Goal: Information Seeking & Learning: Compare options

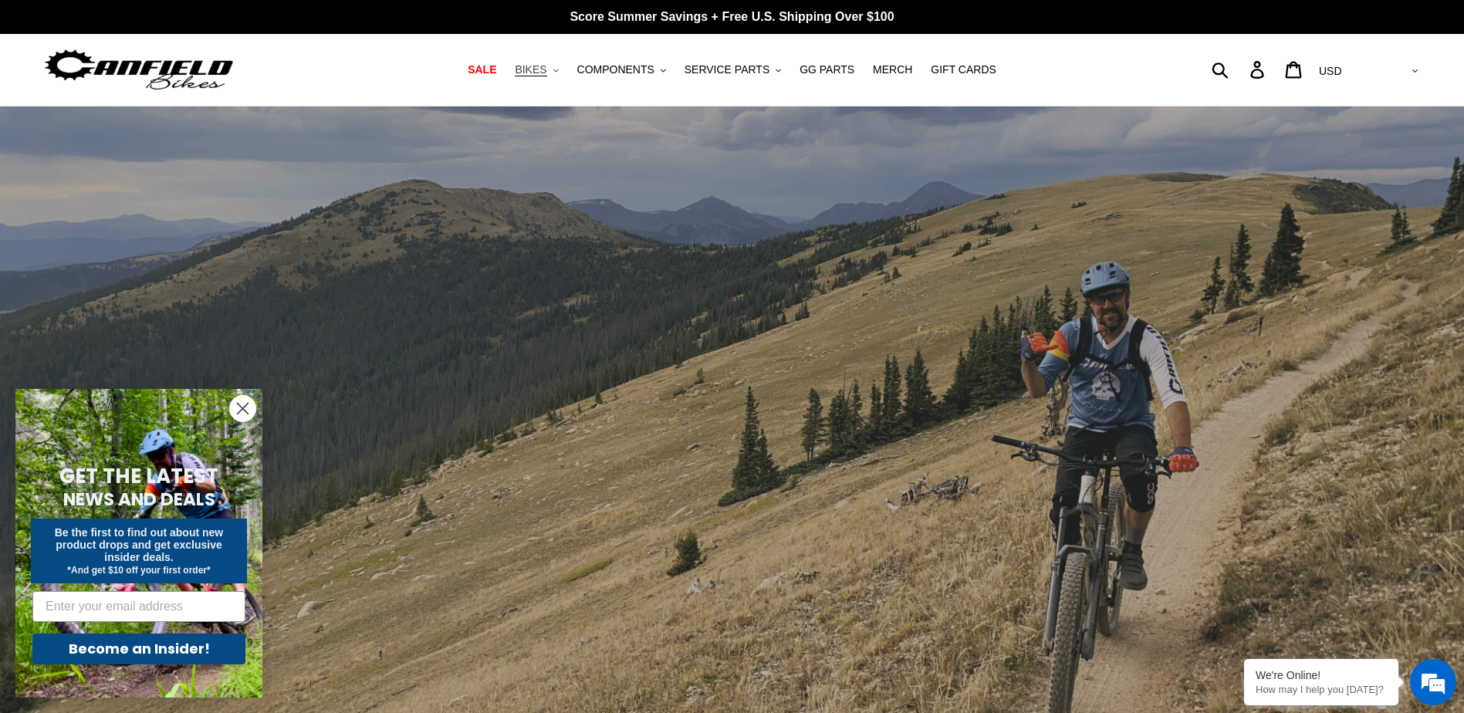
click at [546, 72] on span "BIKES" at bounding box center [531, 69] width 32 height 13
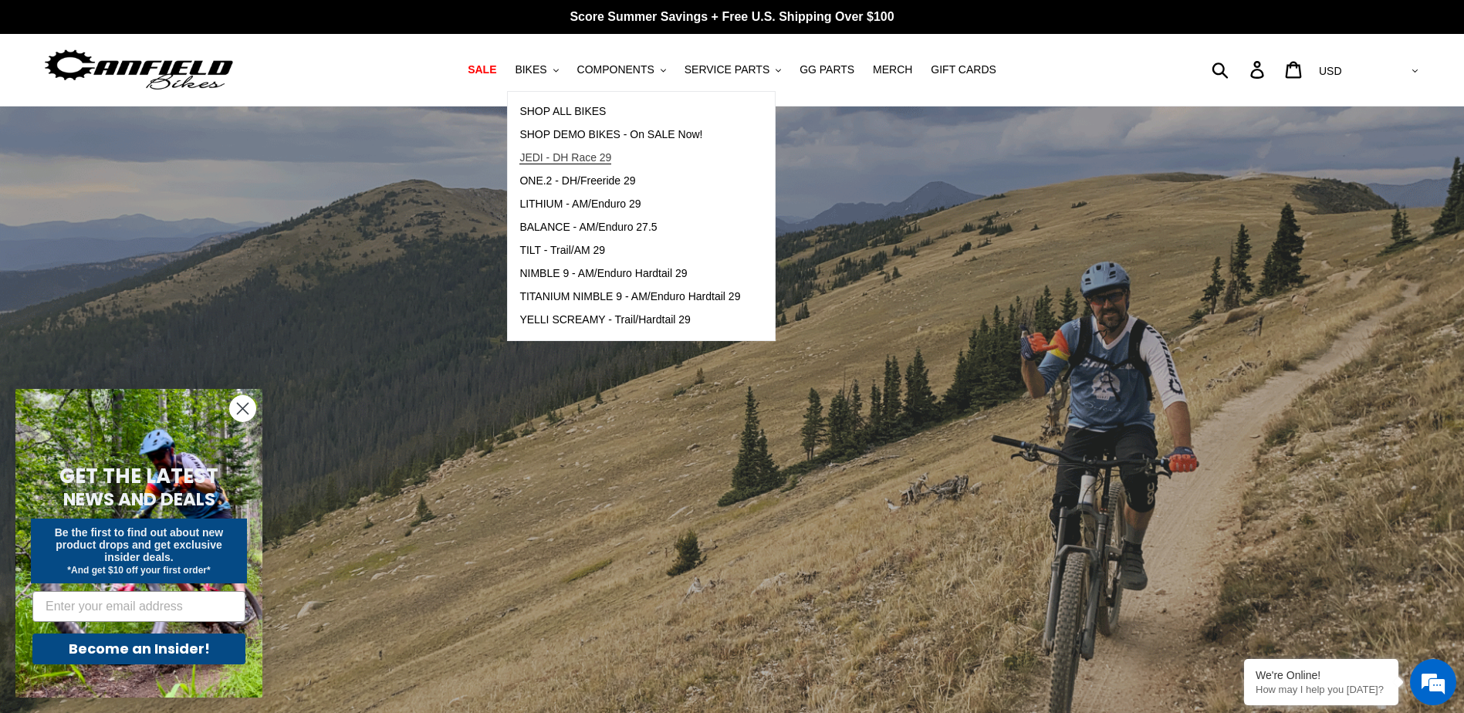
click at [600, 162] on span "JEDI - DH Race 29" at bounding box center [565, 157] width 92 height 13
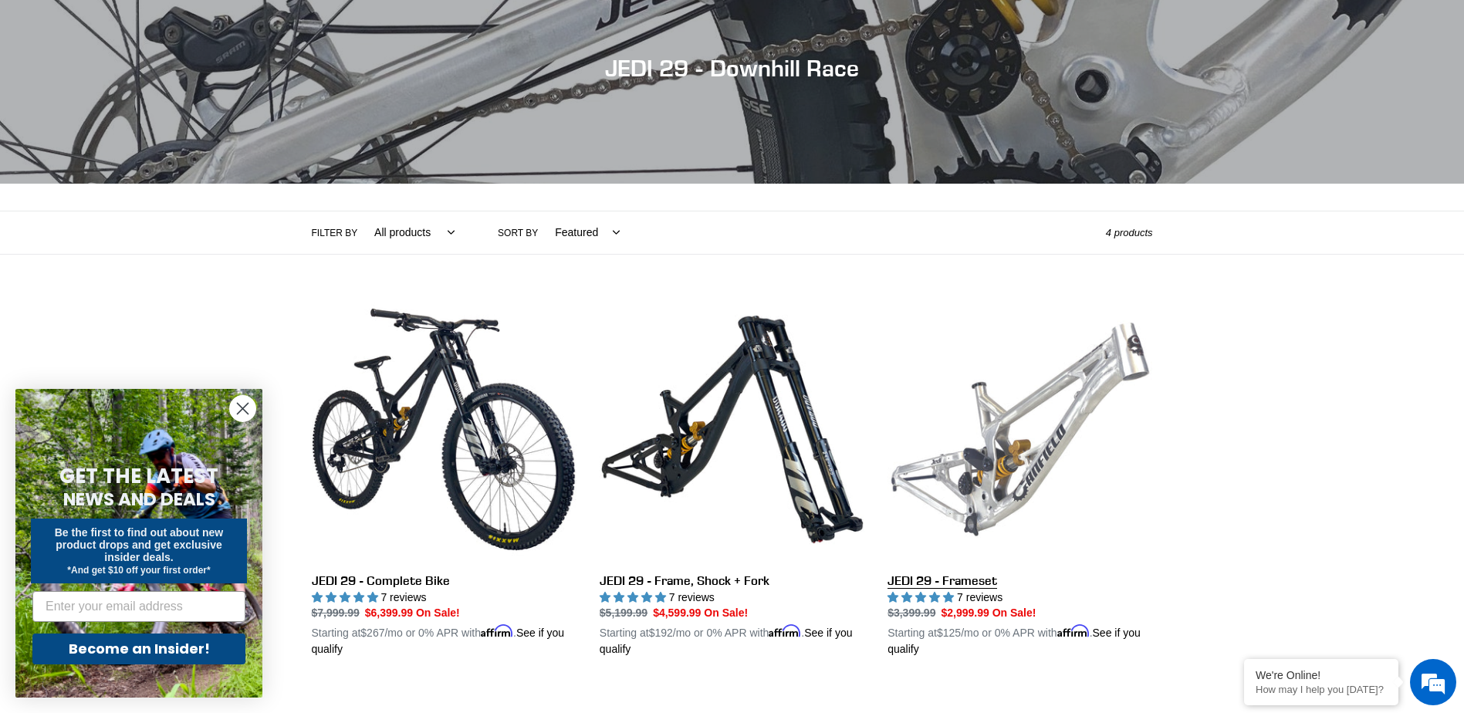
click at [1023, 422] on link "JEDI 29 - Frameset" at bounding box center [1019, 477] width 265 height 361
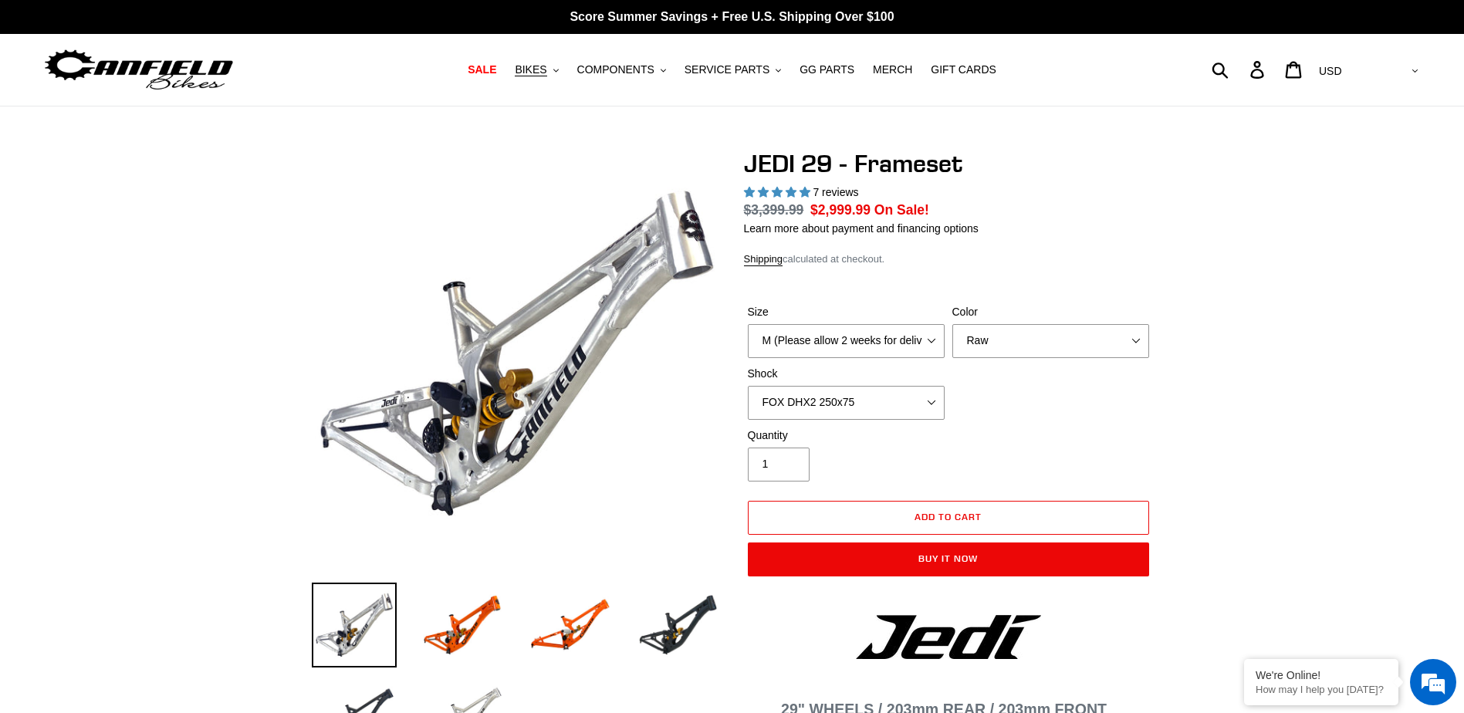
select select "highest-rating"
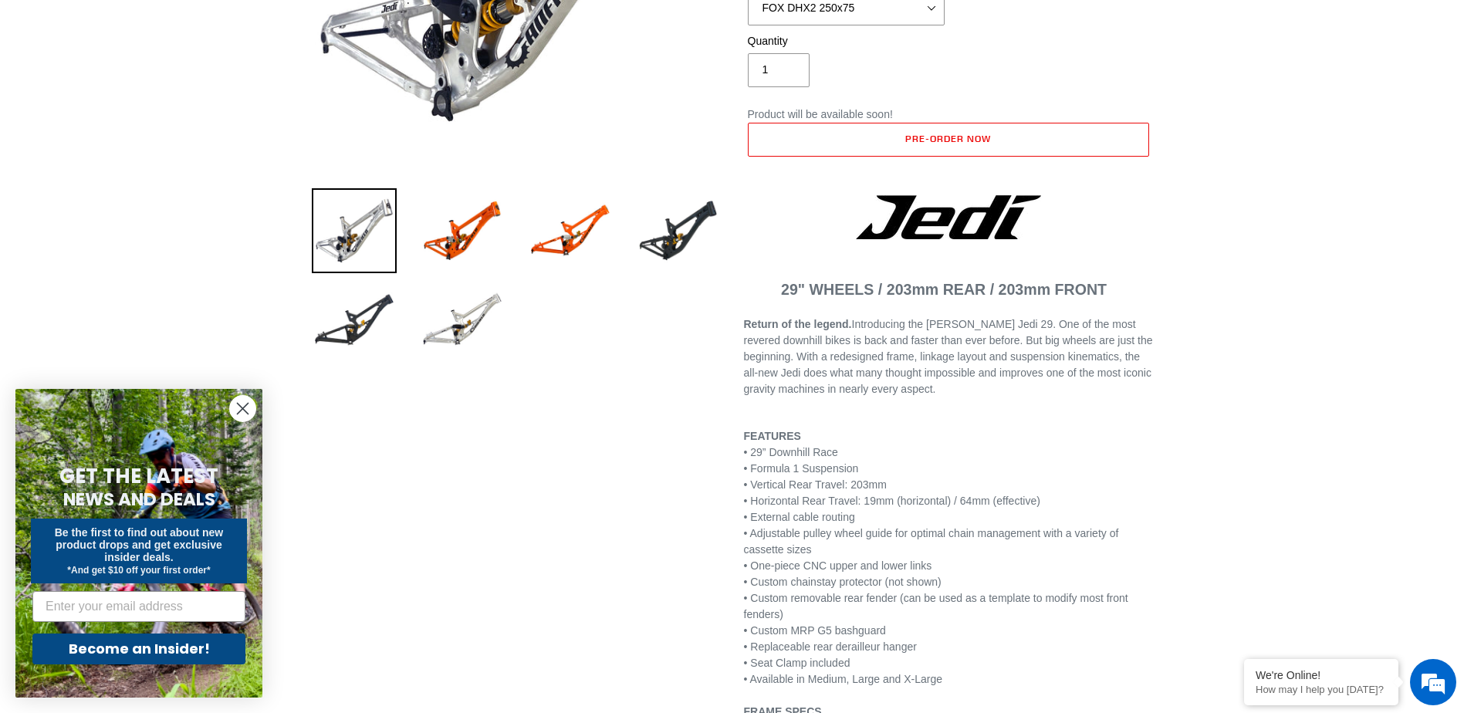
scroll to position [154, 0]
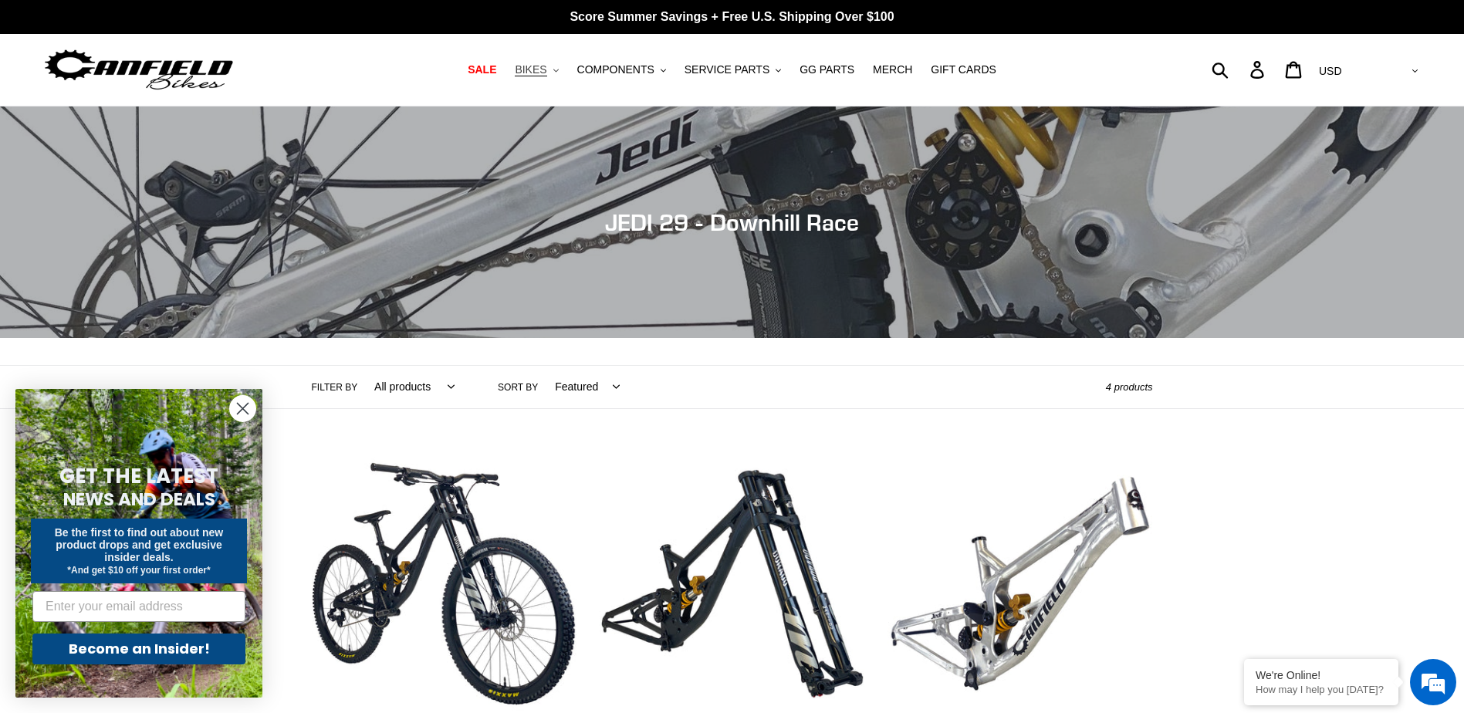
click at [546, 66] on span "BIKES" at bounding box center [531, 69] width 32 height 13
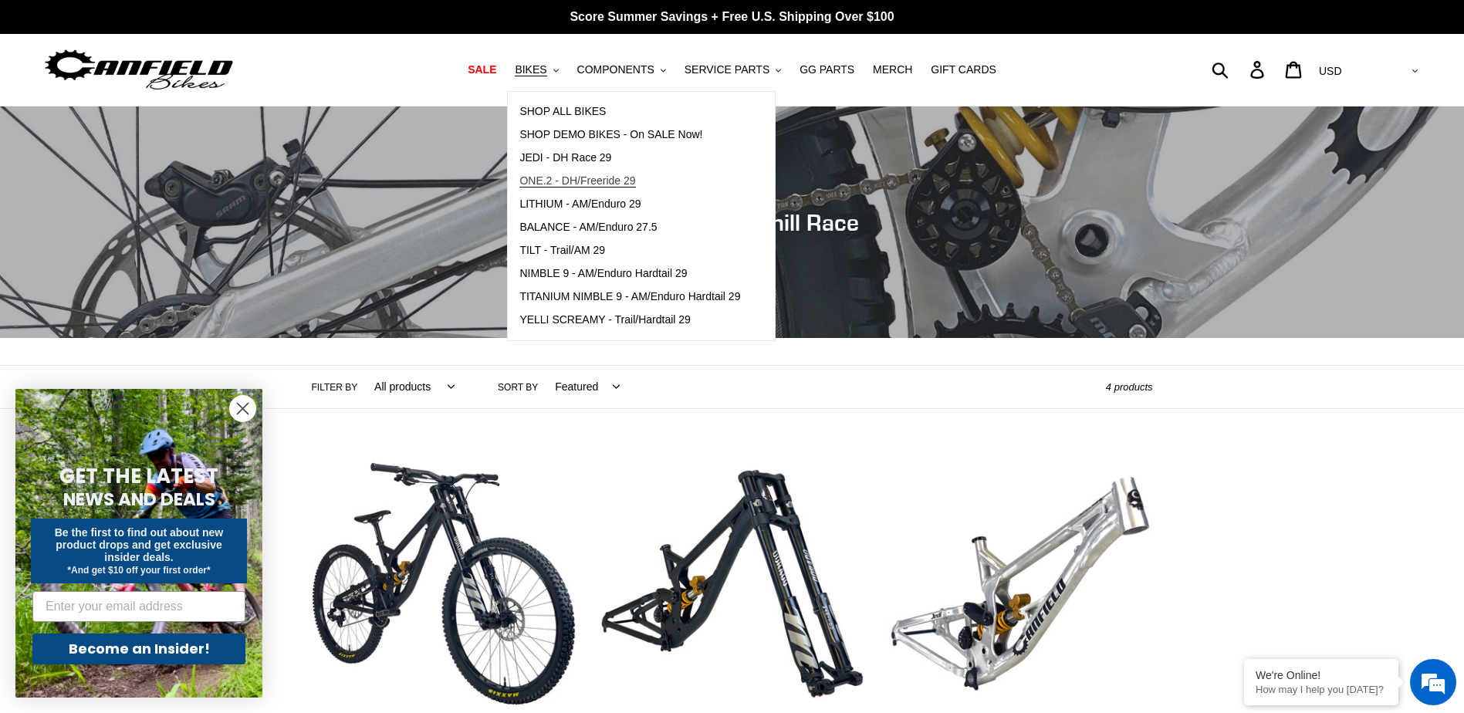
click at [595, 175] on span "ONE.2 - DH/Freeride 29" at bounding box center [577, 180] width 116 height 13
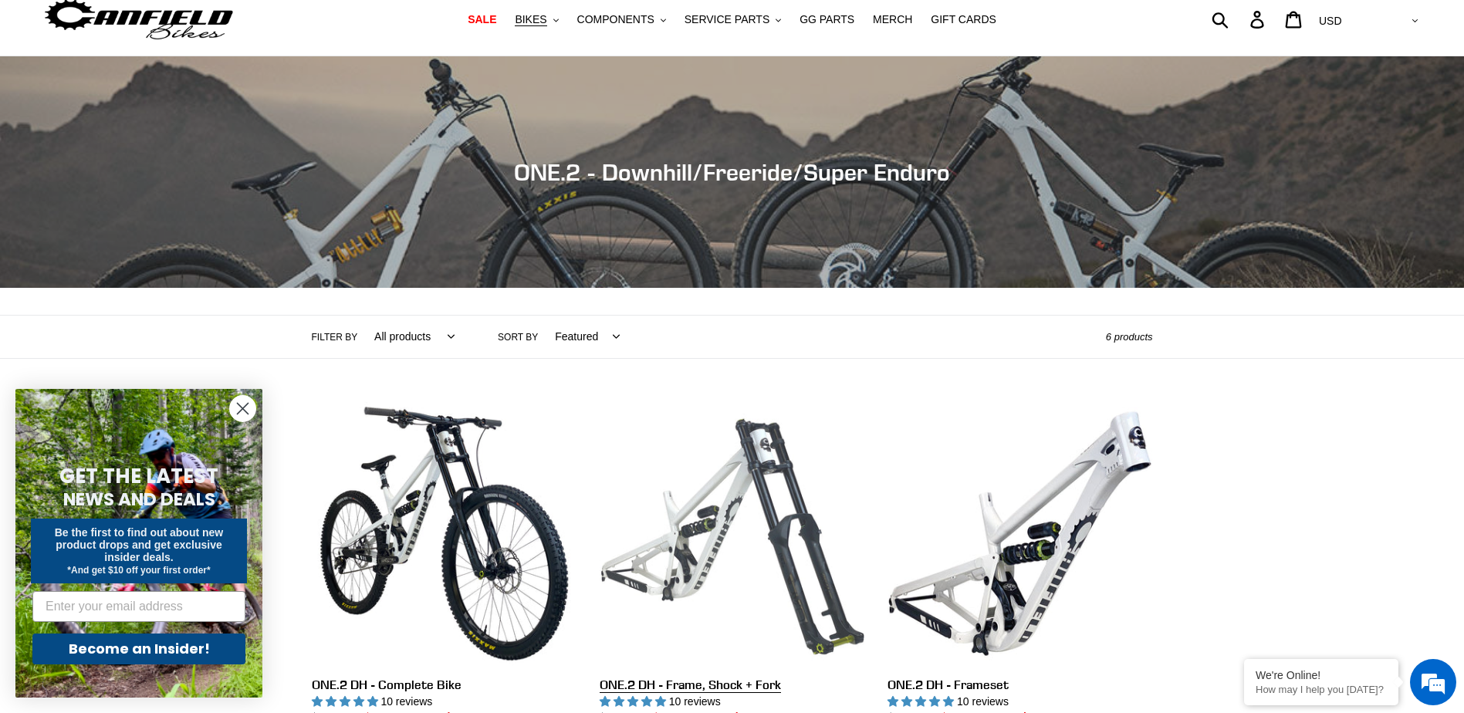
scroll to position [77, 0]
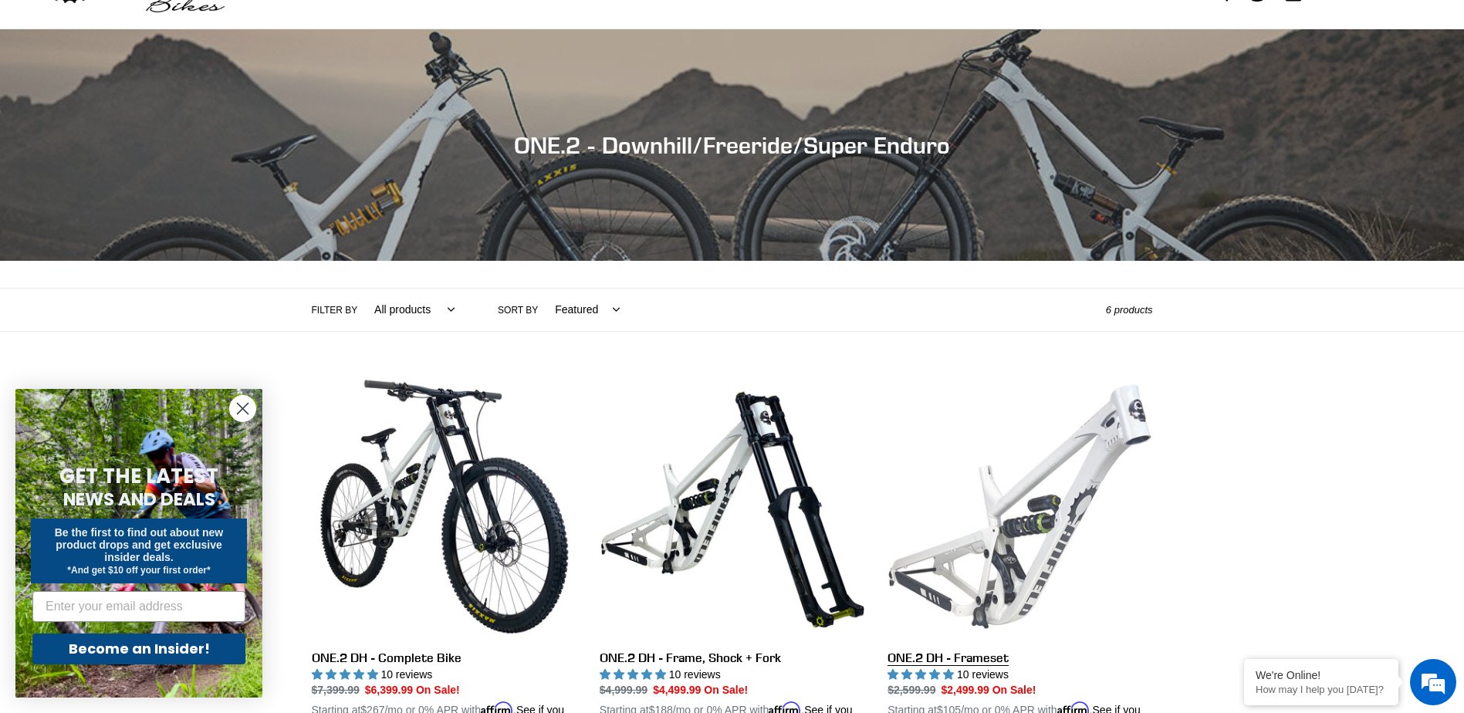
click at [1019, 508] on link "ONE.2 DH - Frameset" at bounding box center [1019, 554] width 265 height 361
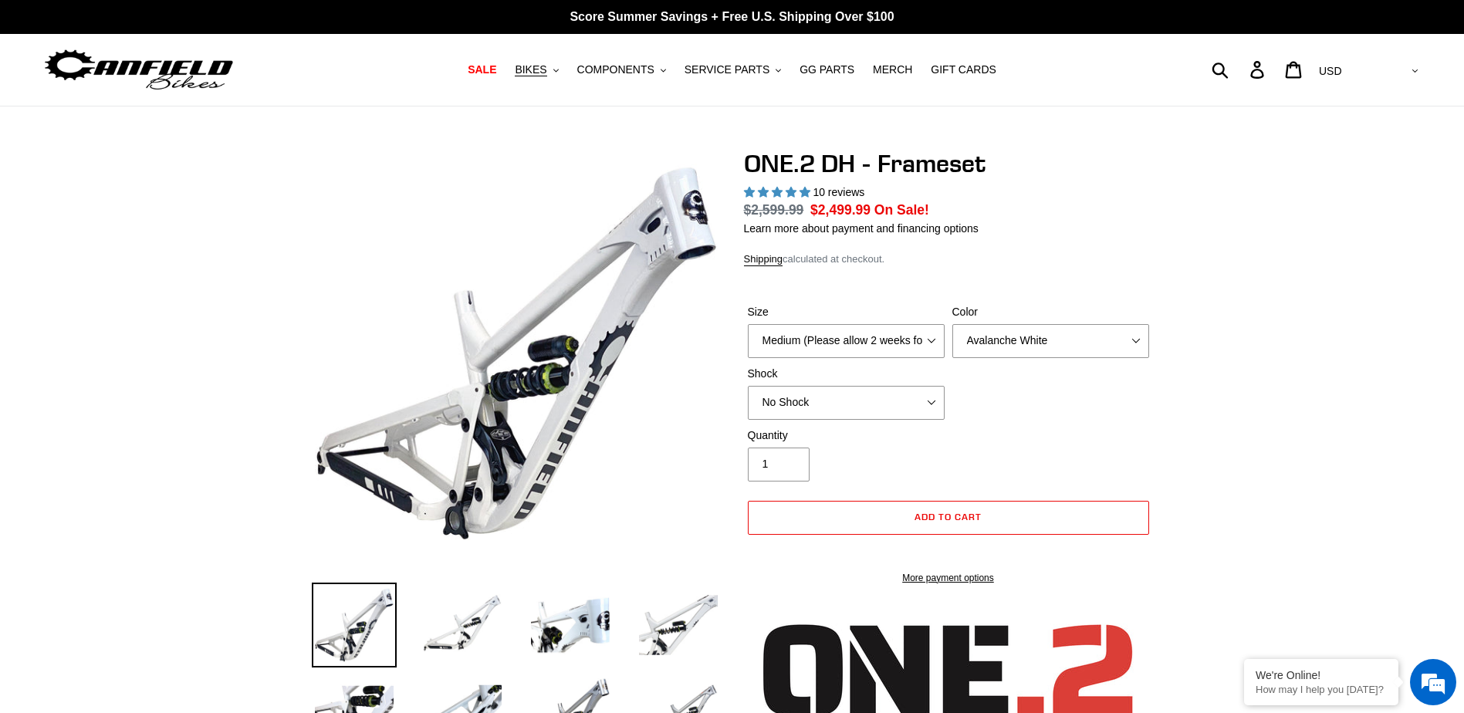
select select "highest-rating"
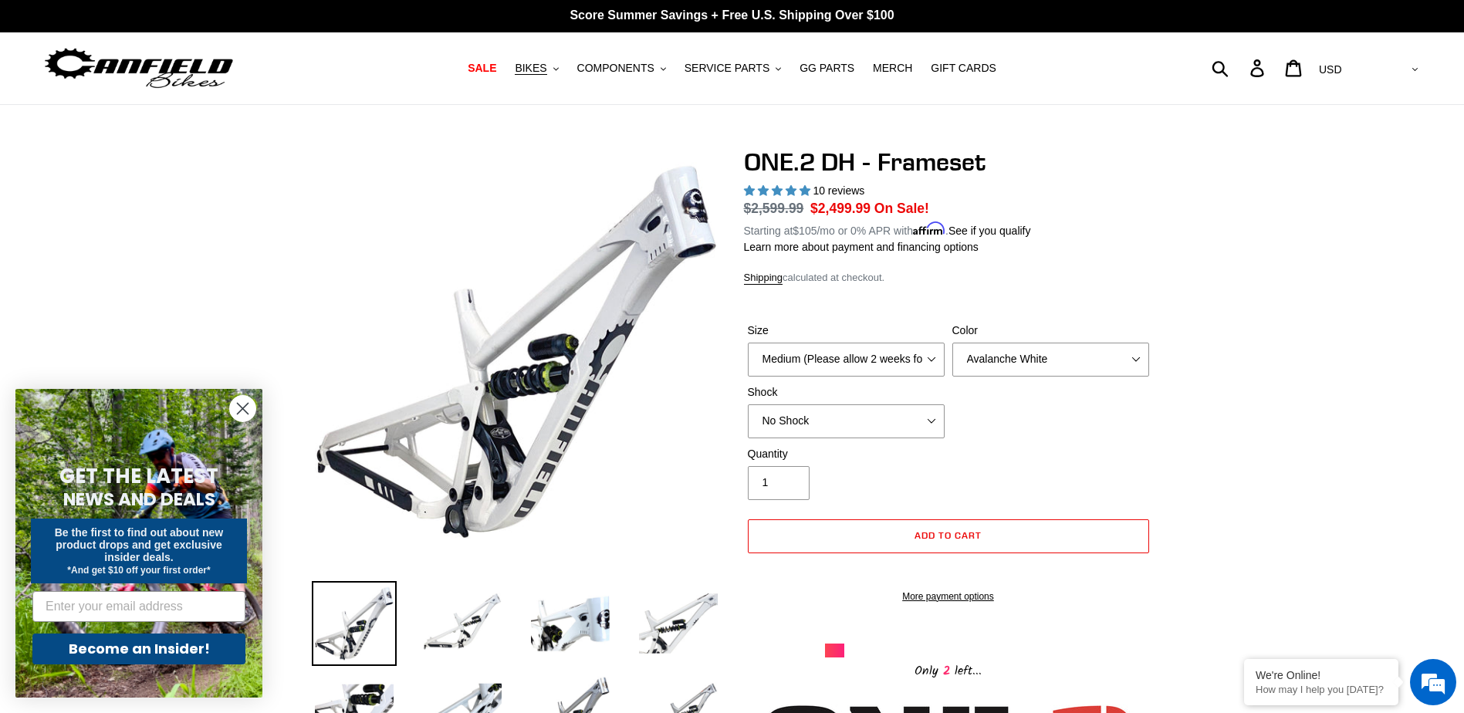
scroll to position [77, 0]
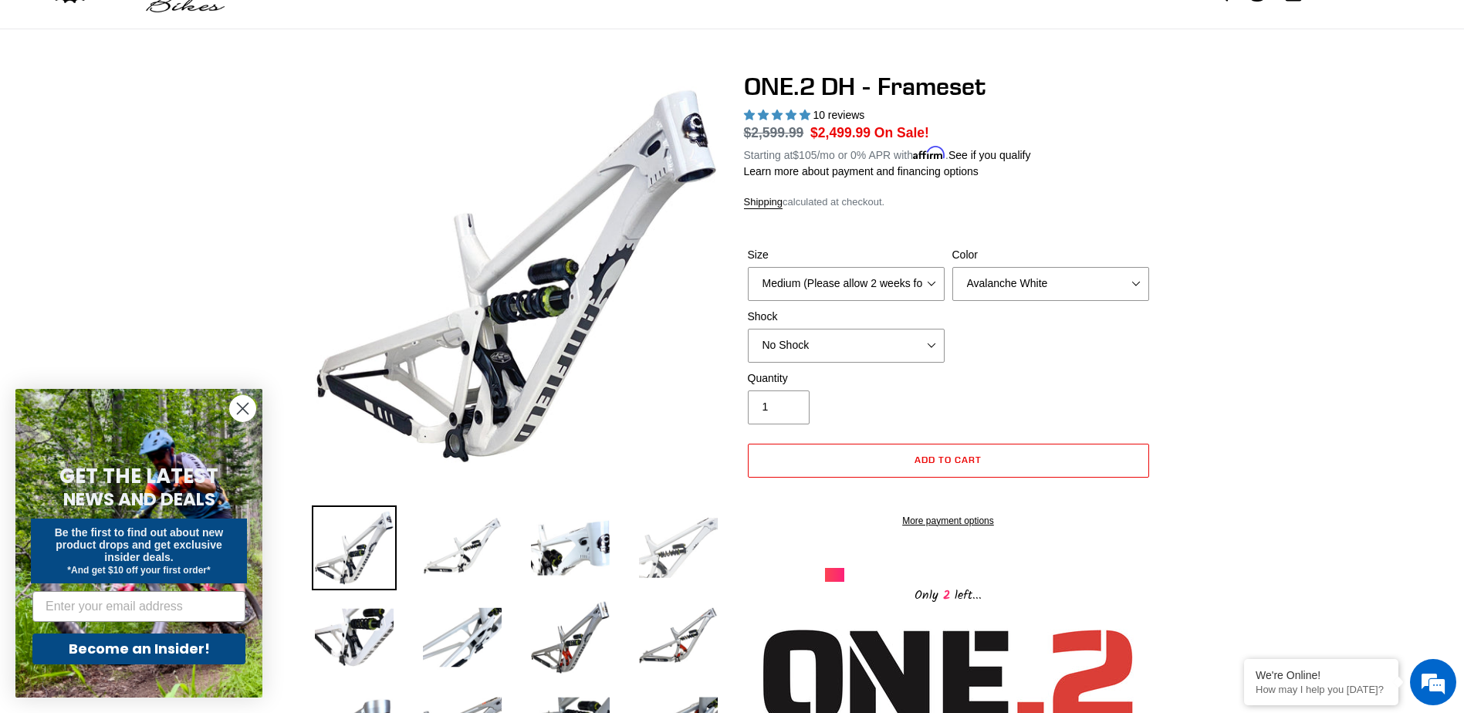
click at [684, 563] on img at bounding box center [678, 547] width 85 height 85
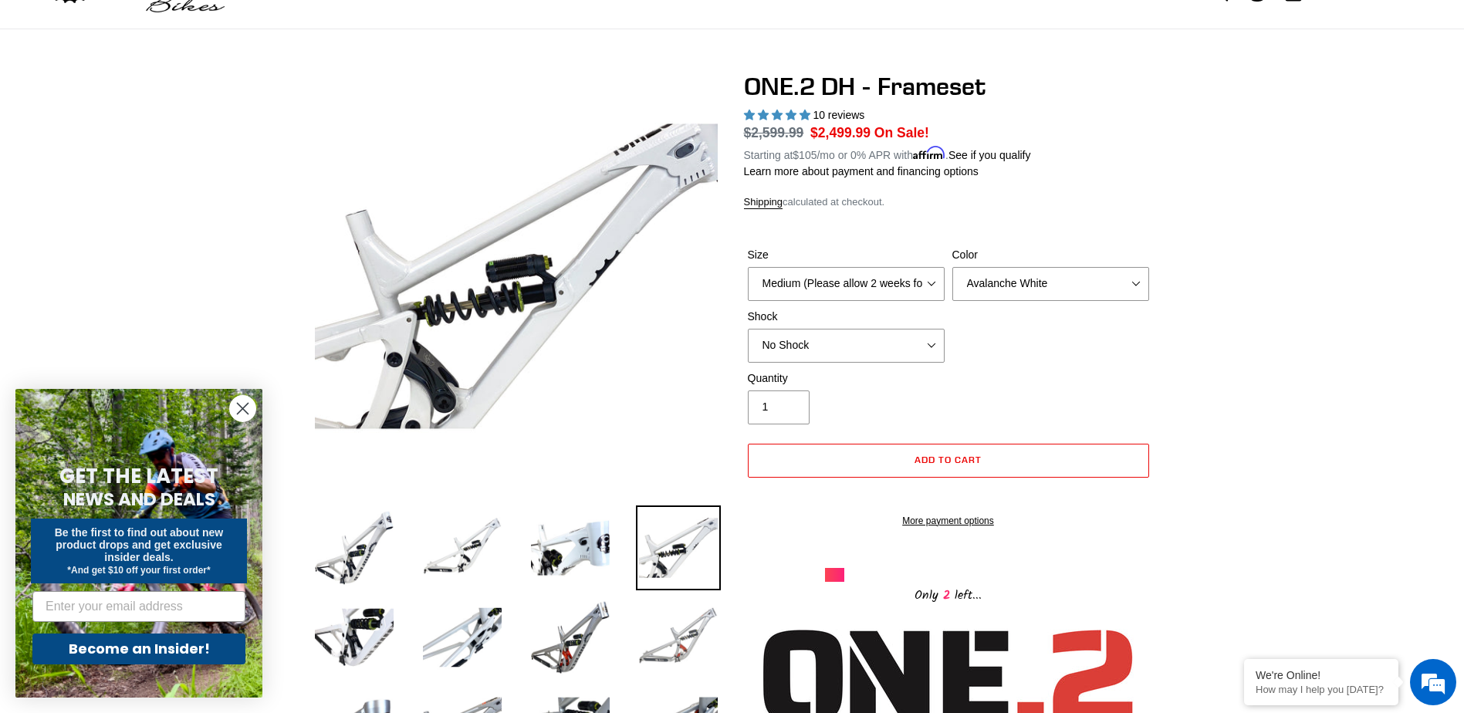
click at [690, 645] on img at bounding box center [678, 637] width 85 height 85
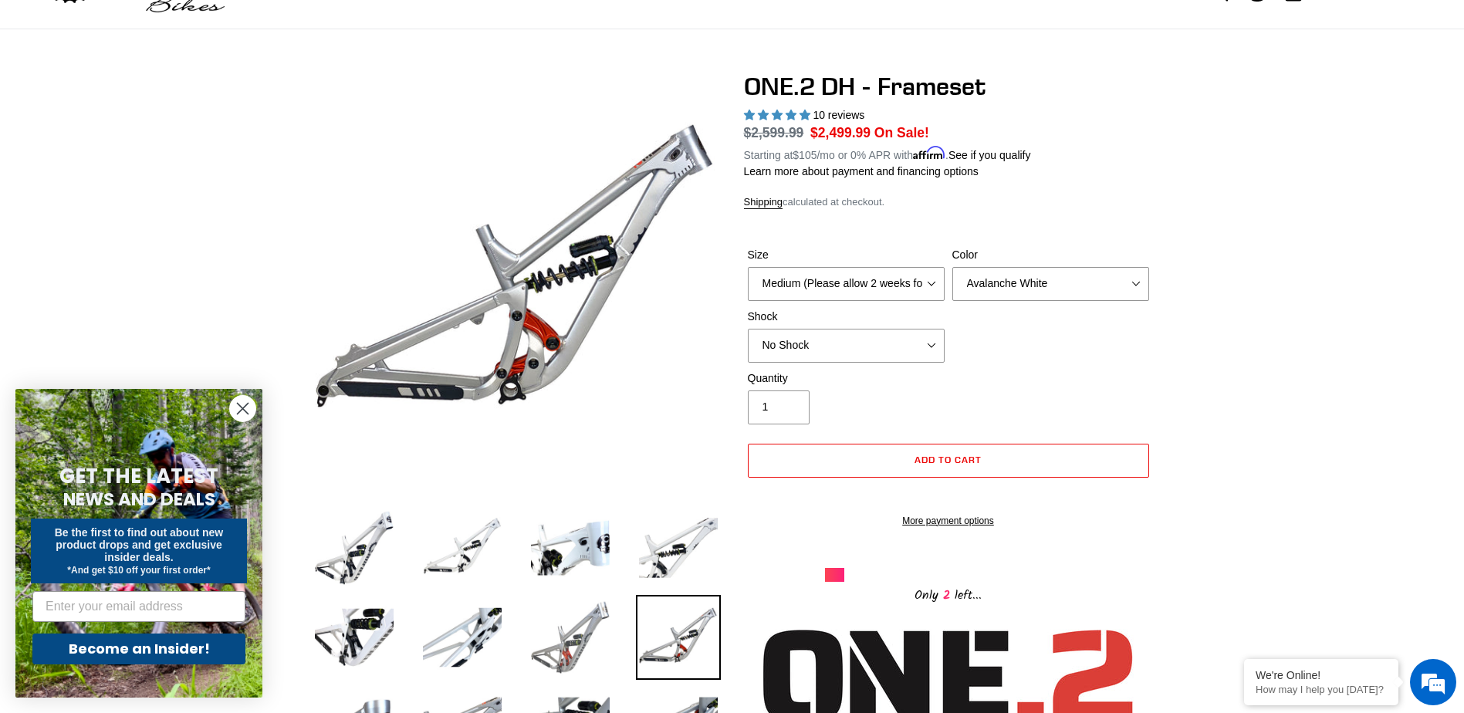
click at [584, 615] on img at bounding box center [570, 637] width 85 height 85
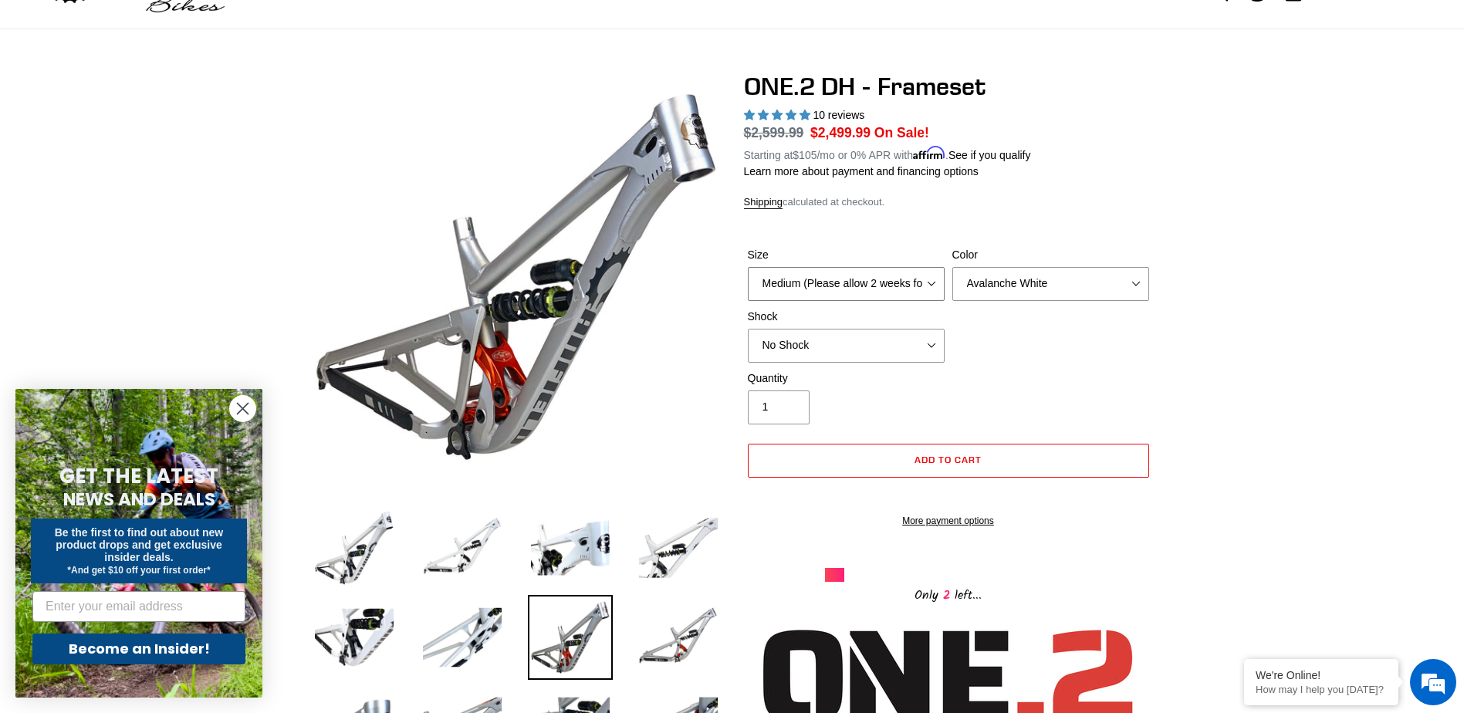
click at [904, 277] on select "Medium (Please allow 2 weeks for delivery) Large (Sold Out)" at bounding box center [846, 284] width 197 height 34
click at [748, 267] on select "Medium (Please allow 2 weeks for delivery) Large (Sold Out)" at bounding box center [846, 284] width 197 height 34
click at [1049, 291] on select "Avalanche White Bentonite Grey" at bounding box center [1050, 284] width 197 height 34
select select "Bentonite Grey"
click at [952, 267] on select "Avalanche White Bentonite Grey" at bounding box center [1050, 284] width 197 height 34
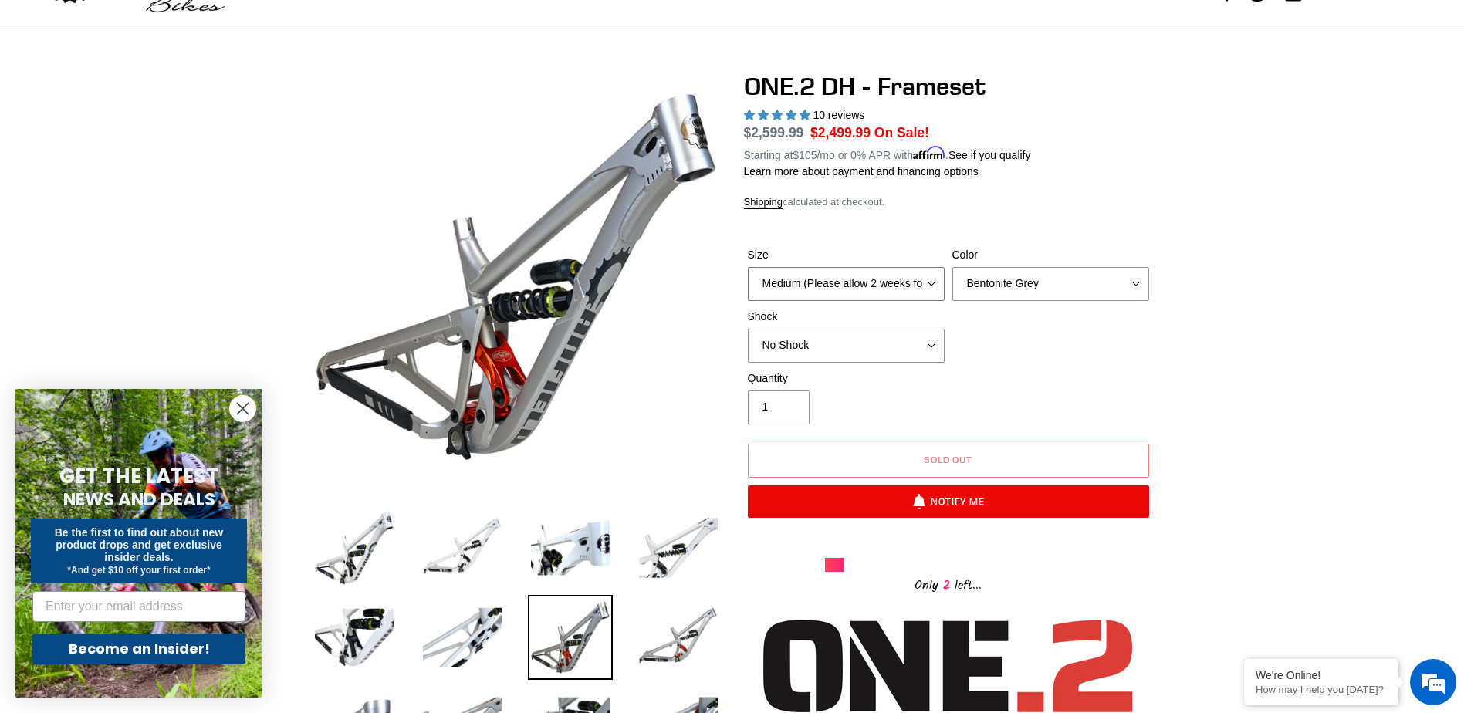
click at [908, 289] on select "Medium (Please allow 2 weeks for delivery) Large (Sold Out)" at bounding box center [846, 284] width 197 height 34
select select "Large (Sold Out)"
click at [748, 267] on select "Medium (Please allow 2 weeks for delivery) Large (Sold Out)" at bounding box center [846, 284] width 197 height 34
click at [1049, 287] on select "Avalanche White Bentonite Grey" at bounding box center [1050, 284] width 197 height 34
click at [952, 267] on select "Avalanche White Bentonite Grey" at bounding box center [1050, 284] width 197 height 34
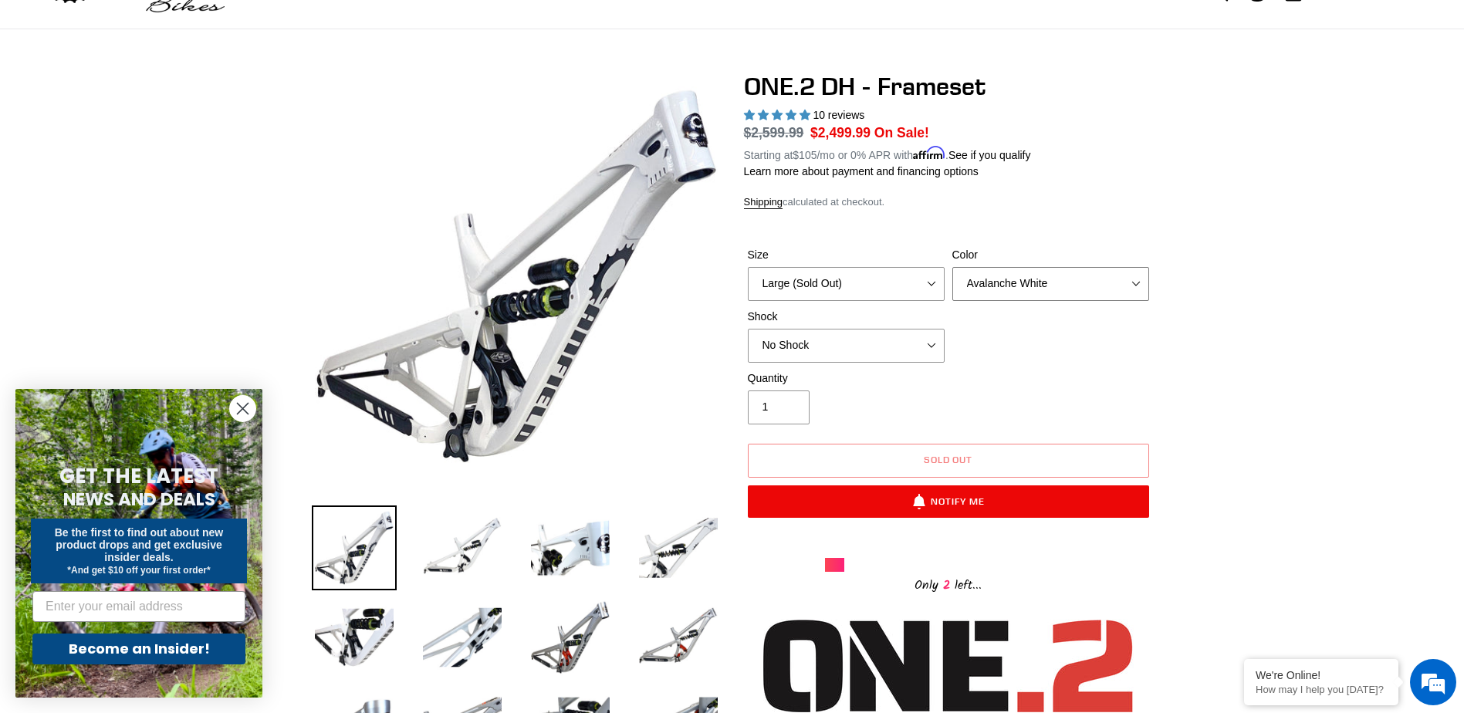
drag, startPoint x: 1049, startPoint y: 284, endPoint x: 1042, endPoint y: 302, distance: 20.1
click at [1049, 284] on select "Avalanche White Bentonite Grey" at bounding box center [1050, 284] width 197 height 34
select select "Bentonite Grey"
click at [952, 267] on select "Avalanche White Bentonite Grey" at bounding box center [1050, 284] width 197 height 34
